Goal: Transaction & Acquisition: Purchase product/service

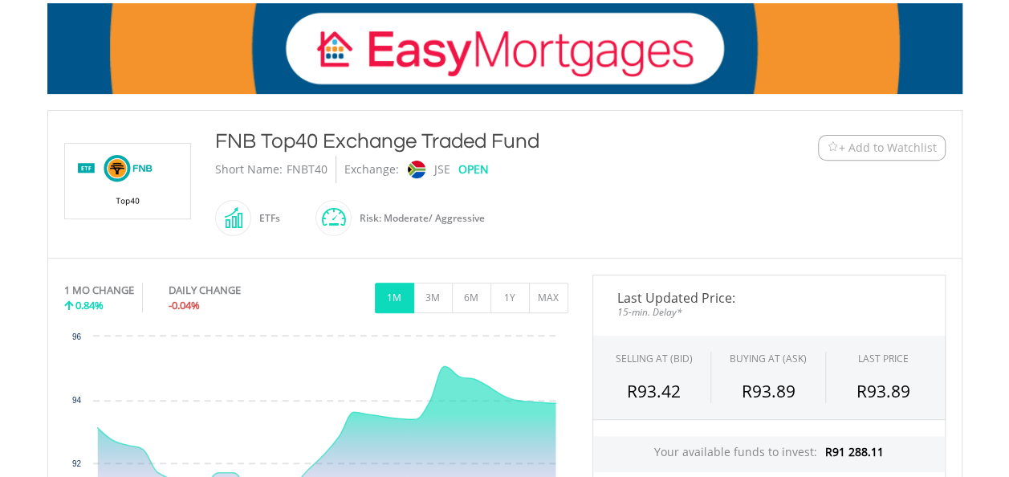
scroll to position [642, 0]
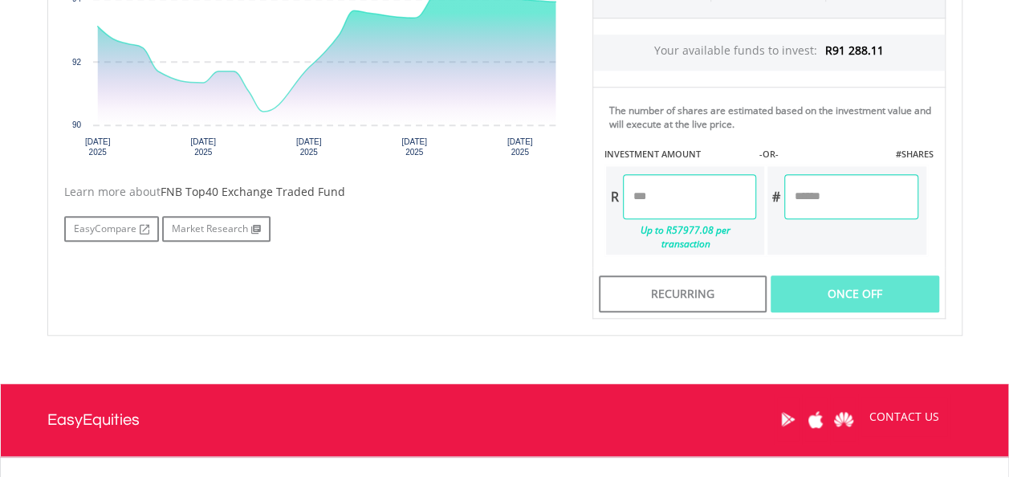
click at [807, 198] on input "number" at bounding box center [851, 196] width 133 height 45
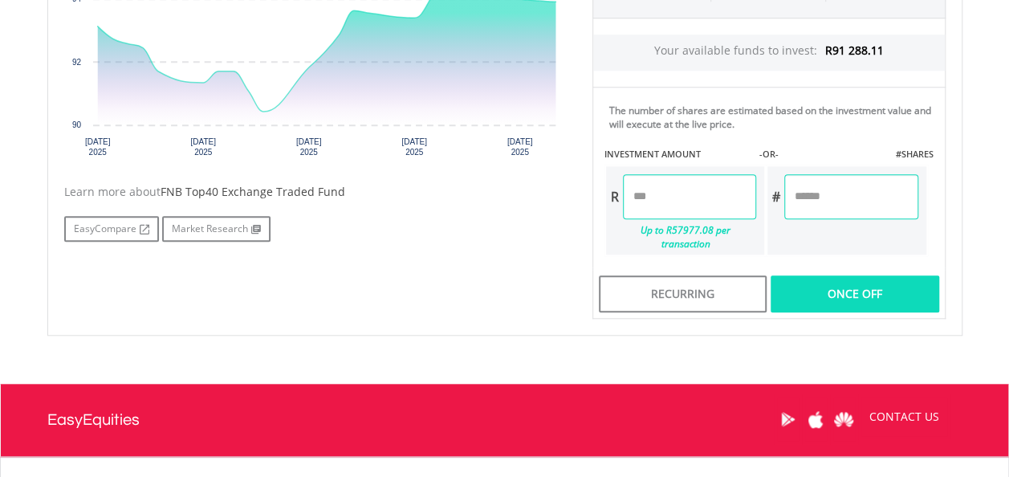
type input "***"
type input "*******"
click at [825, 270] on div "Last Updated Price: 15-min. Delay* SELLING AT (BID) BUYING AT (ASK) LAST PRICE …" at bounding box center [769, 96] width 377 height 446
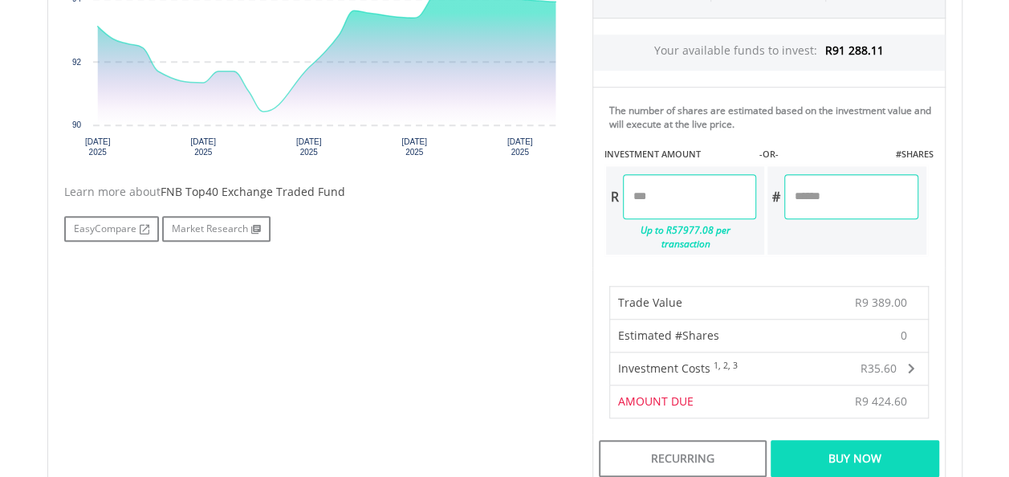
click at [877, 440] on div "Buy Now" at bounding box center [855, 458] width 168 height 37
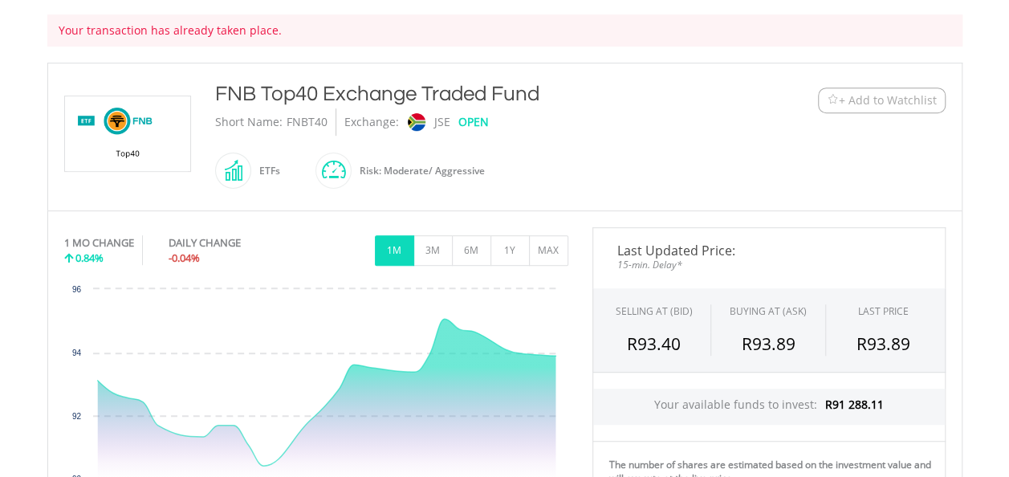
scroll to position [402, 0]
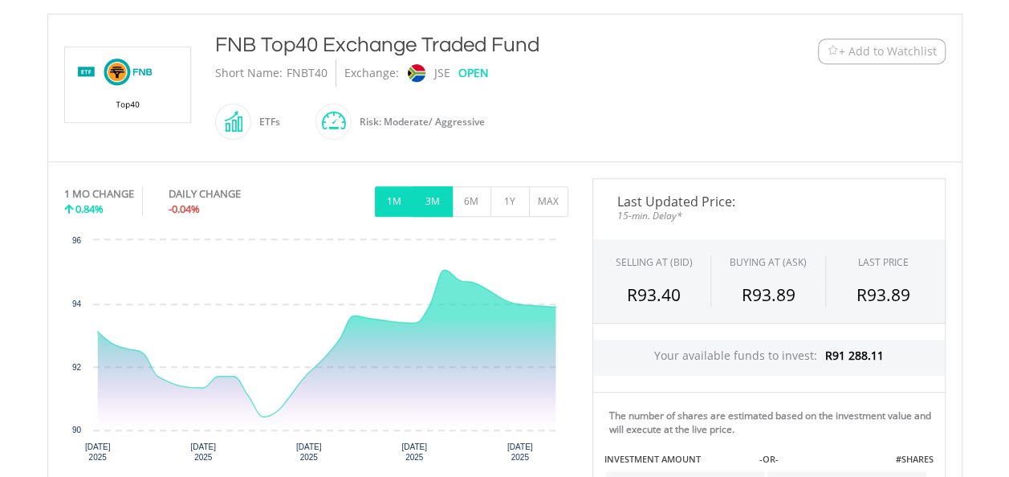
click at [428, 198] on button "3M" at bounding box center [433, 201] width 39 height 31
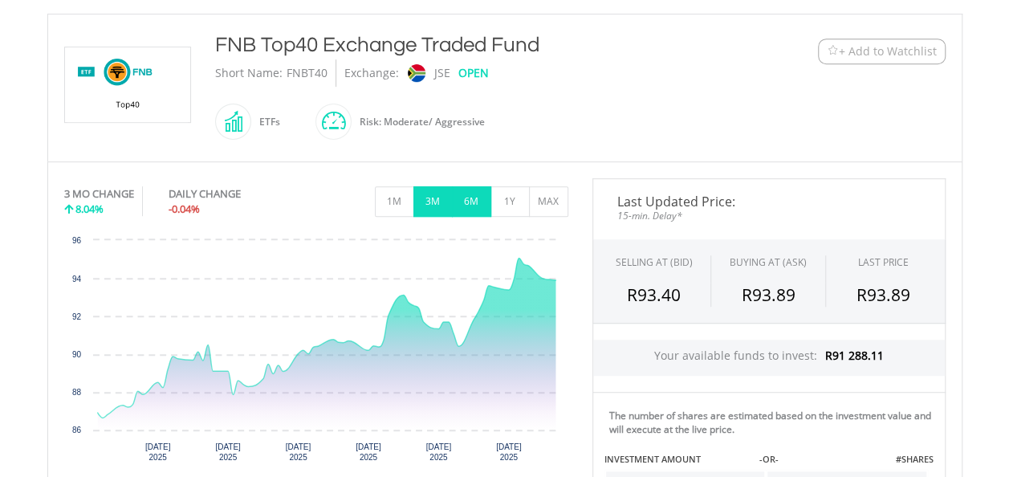
click at [474, 194] on button "6M" at bounding box center [471, 201] width 39 height 31
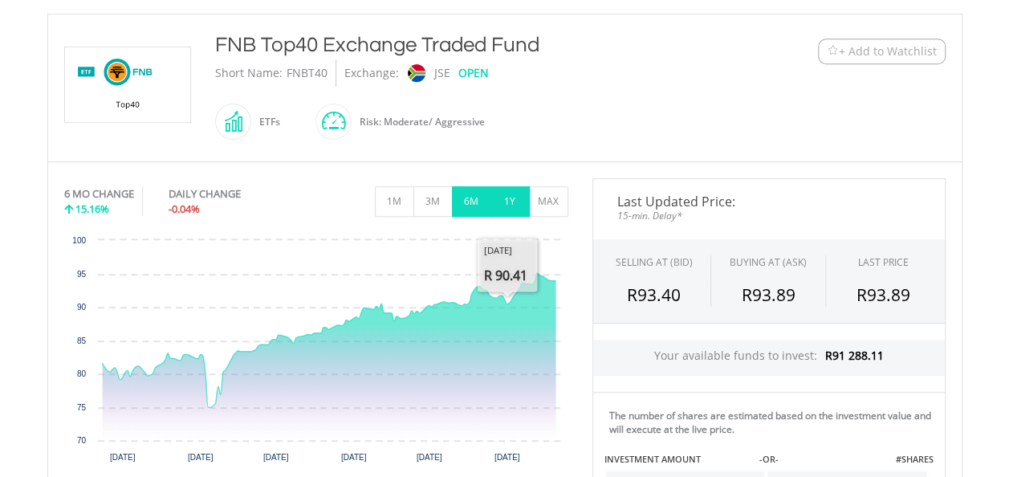
click at [513, 210] on button "1Y" at bounding box center [510, 201] width 39 height 31
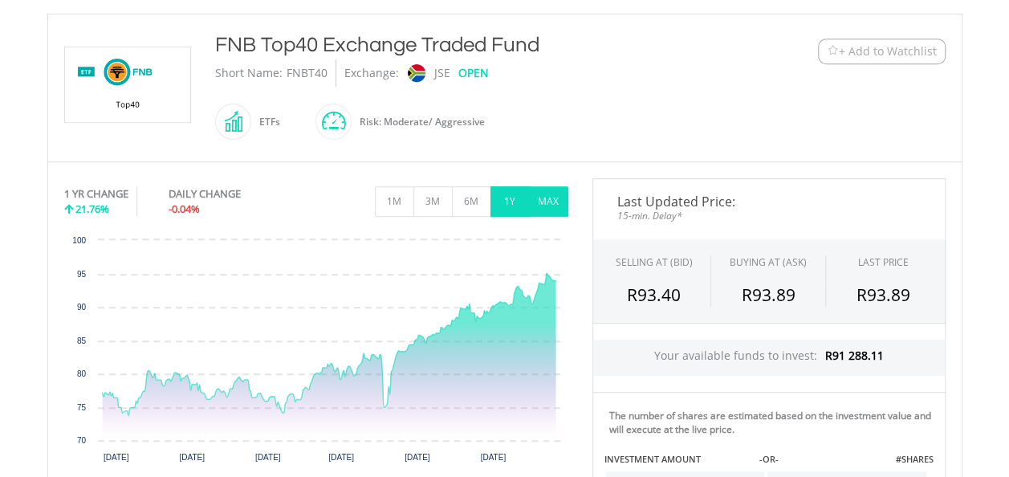
click at [558, 199] on button "MAX" at bounding box center [548, 201] width 39 height 31
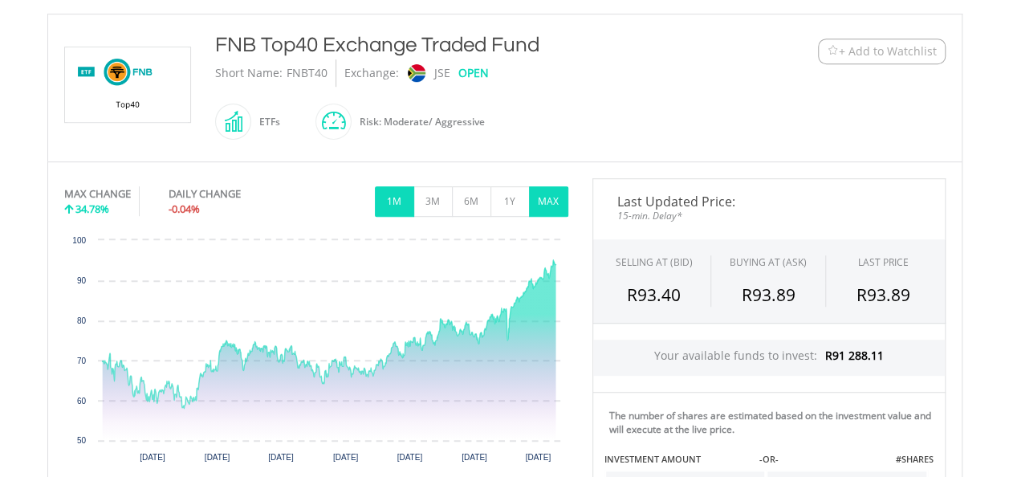
click at [402, 200] on button "1M" at bounding box center [394, 201] width 39 height 31
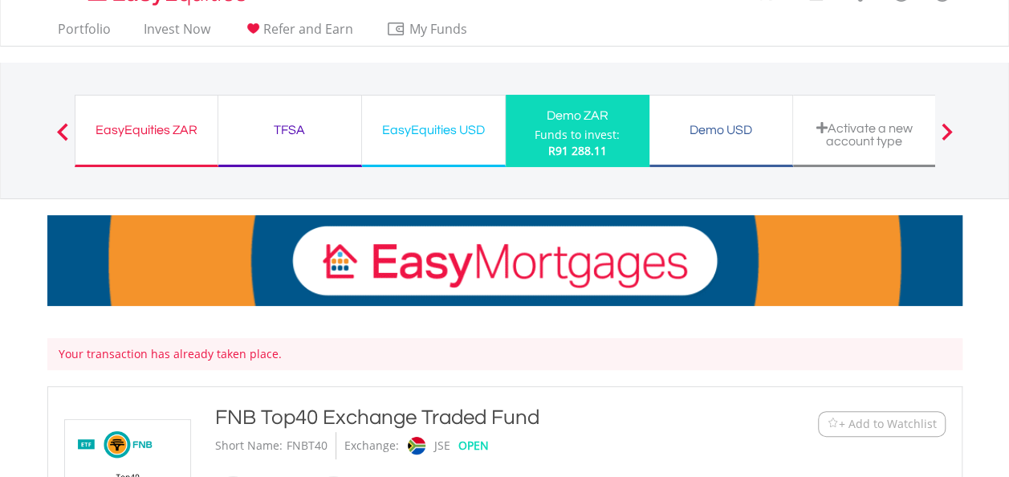
scroll to position [0, 0]
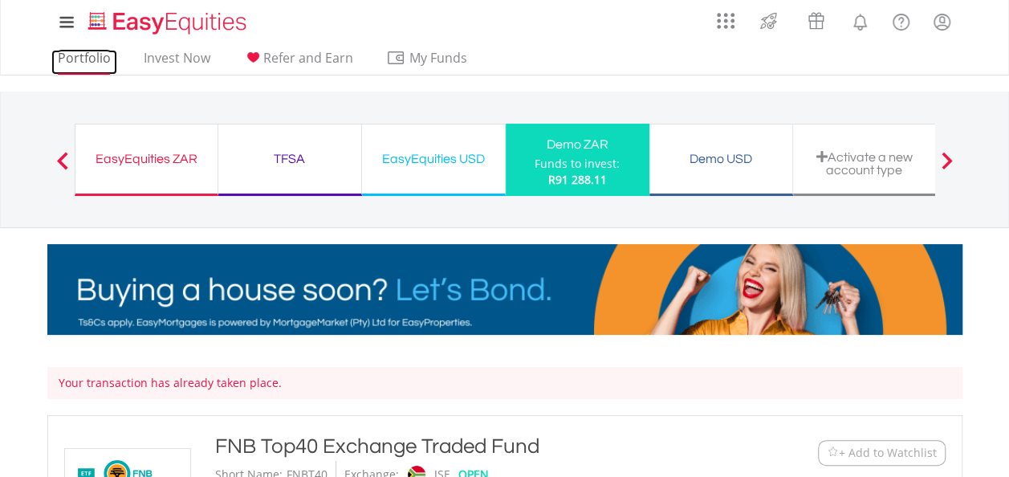
click at [68, 64] on link "Portfolio" at bounding box center [84, 62] width 66 height 25
